Goal: Use online tool/utility: Utilize a website feature to perform a specific function

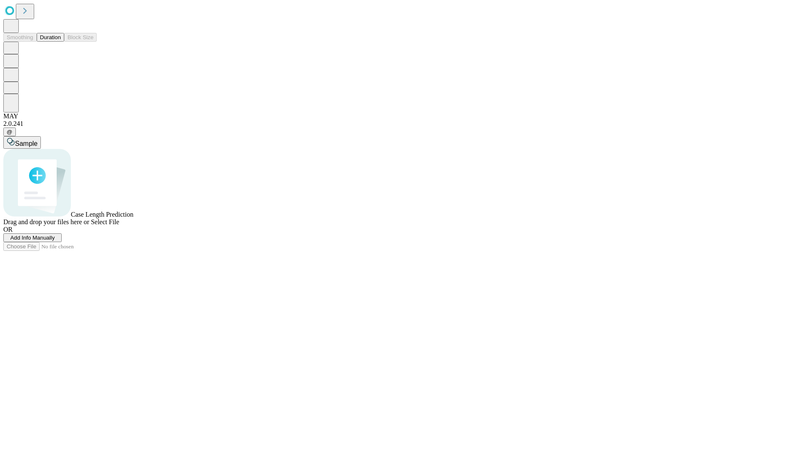
click at [61, 42] on button "Duration" at bounding box center [50, 37] width 27 height 9
click at [37, 140] on span "Sample" at bounding box center [26, 143] width 22 height 7
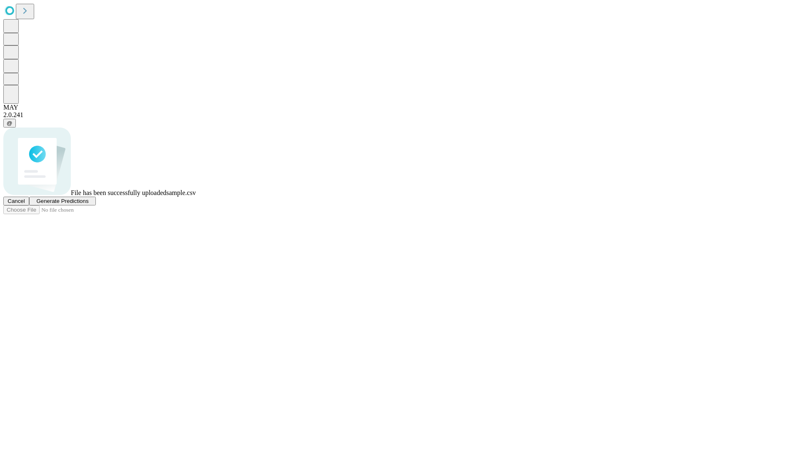
click at [88, 204] on span "Generate Predictions" at bounding box center [62, 201] width 52 height 6
